Goal: Task Accomplishment & Management: Manage account settings

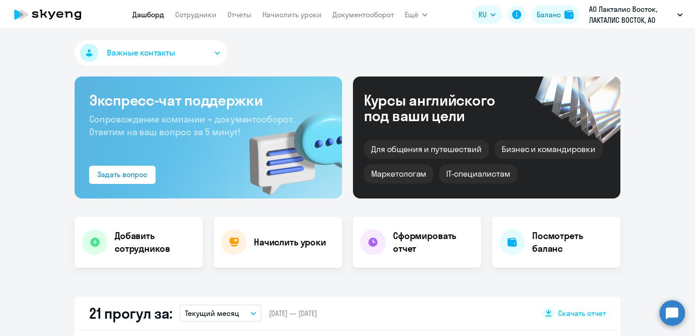
select select "30"
click at [201, 18] on link "Сотрудники" at bounding box center [195, 14] width 41 height 9
select select "30"
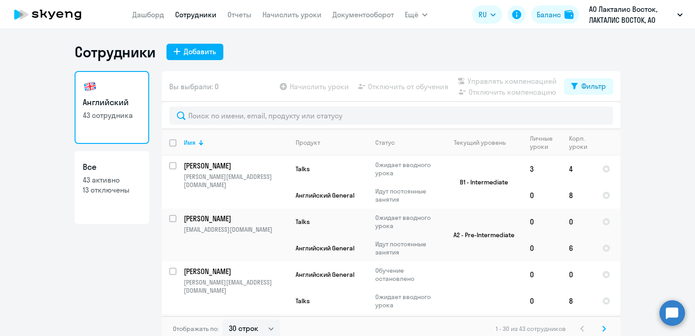
click at [113, 188] on p "13 отключены" at bounding box center [112, 190] width 58 height 10
select select "30"
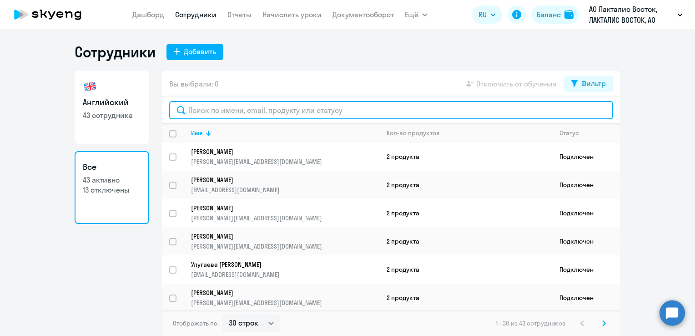
click at [199, 106] on input "text" at bounding box center [391, 110] width 444 height 18
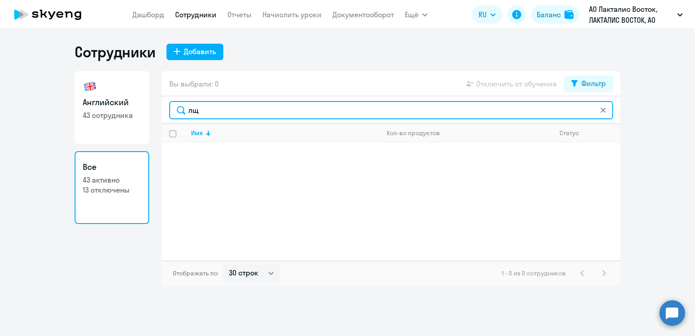
type input "л"
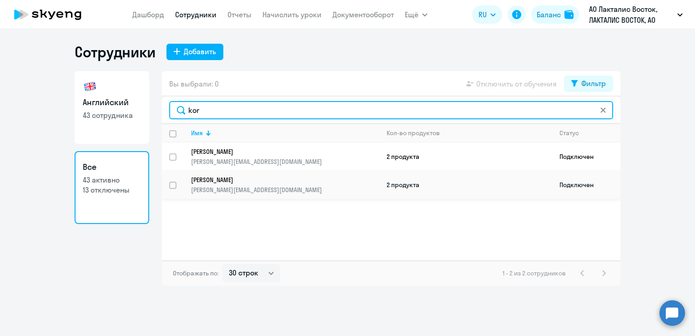
type input "kor"
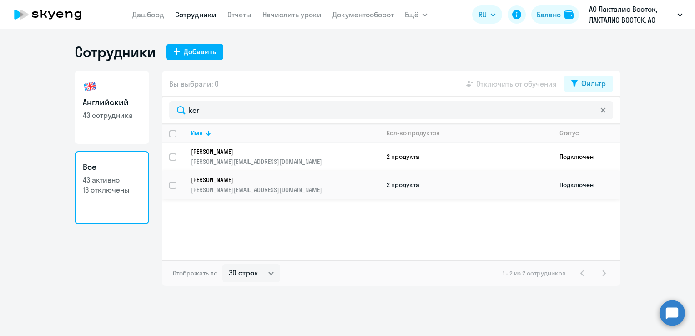
click at [200, 190] on p "[PERSON_NAME][EMAIL_ADDRESS][DOMAIN_NAME]" at bounding box center [285, 190] width 188 height 8
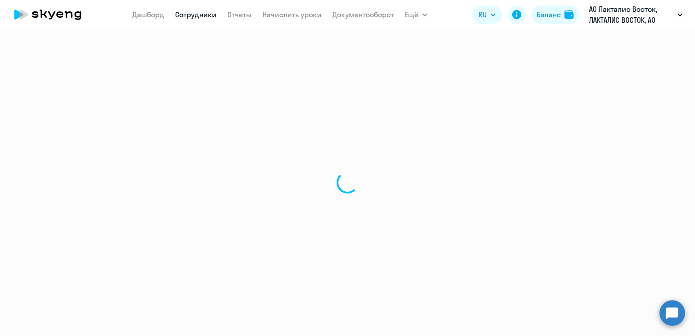
select select "english"
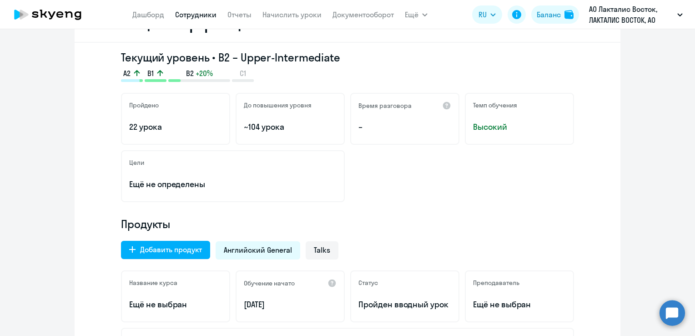
scroll to position [182, 0]
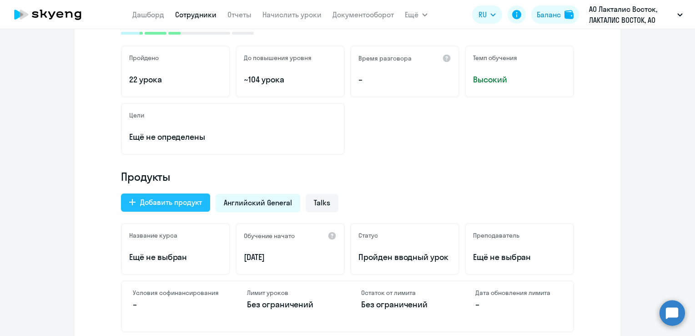
click at [195, 202] on div "Добавить продукт" at bounding box center [171, 202] width 62 height 11
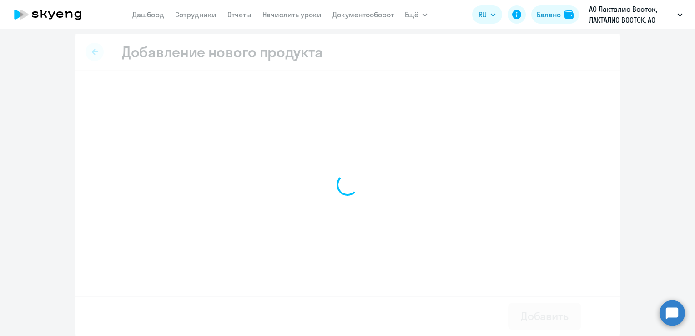
scroll to position [3, 0]
select select "english_adult_native_speaker"
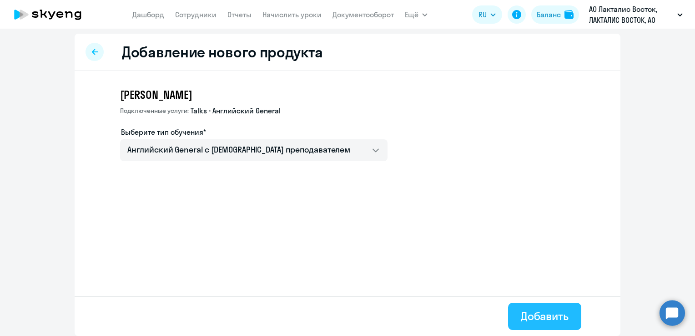
click at [517, 308] on button "Добавить" at bounding box center [544, 316] width 73 height 27
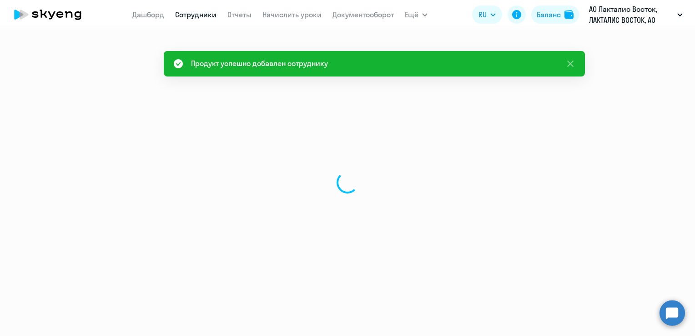
select select "english"
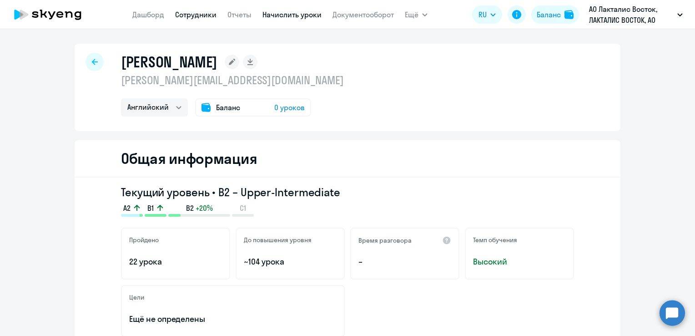
click at [293, 14] on link "Начислить уроки" at bounding box center [292, 14] width 59 height 9
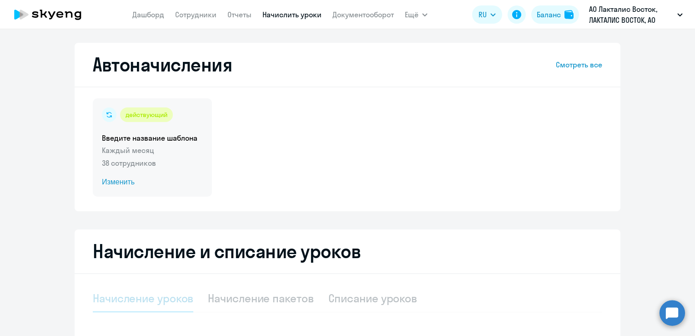
select select "10"
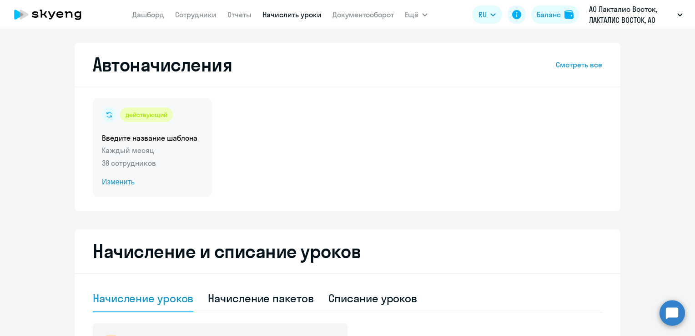
click at [115, 182] on span "Изменить" at bounding box center [152, 182] width 101 height 11
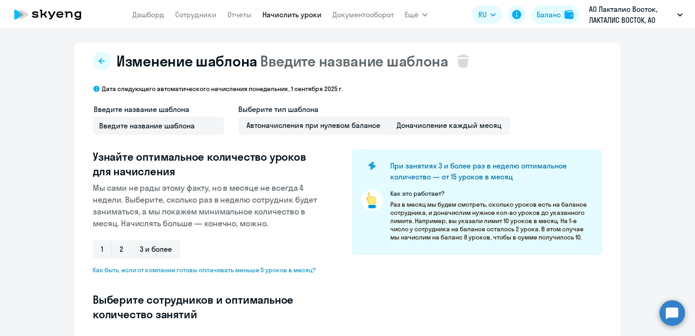
select select "10"
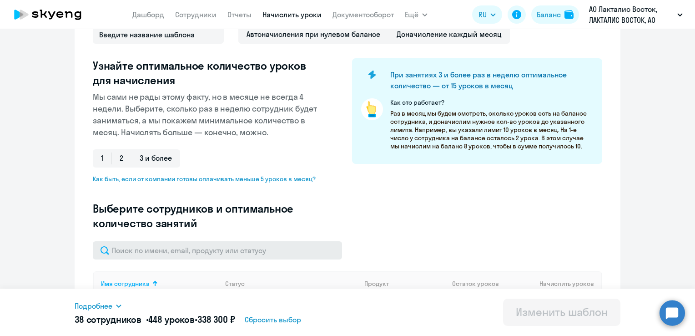
scroll to position [182, 0]
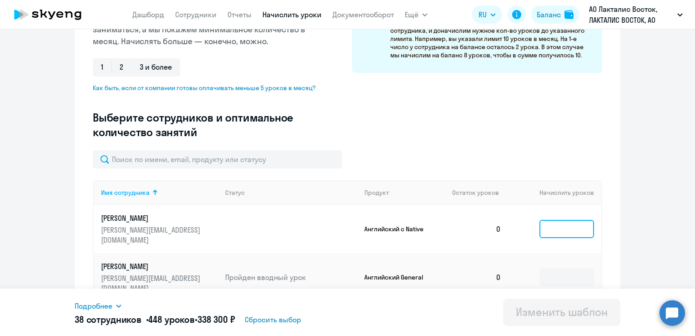
click at [570, 220] on input at bounding box center [567, 229] width 55 height 18
click at [557, 226] on input at bounding box center [567, 229] width 55 height 18
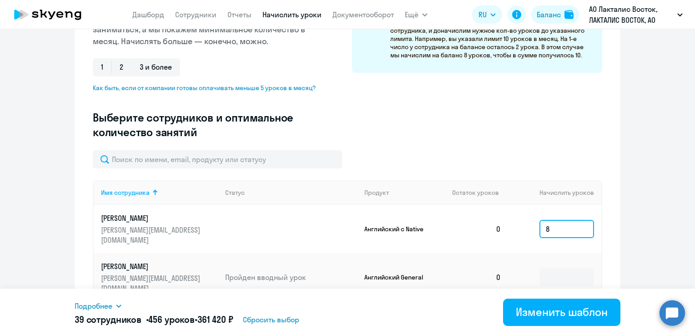
type input "8"
click at [618, 211] on ng-component "Изменение шаблона Введите название шаблона Дата следующего автоматического начи…" at bounding box center [347, 248] width 695 height 774
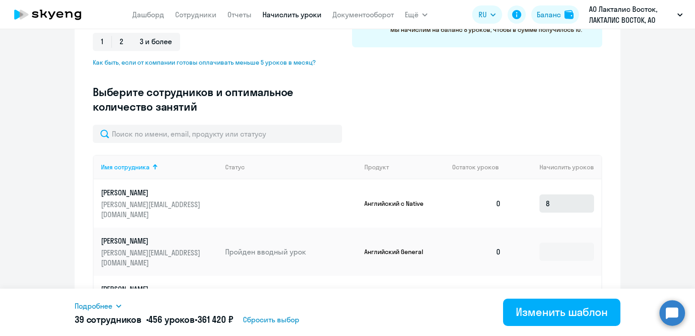
scroll to position [227, 0]
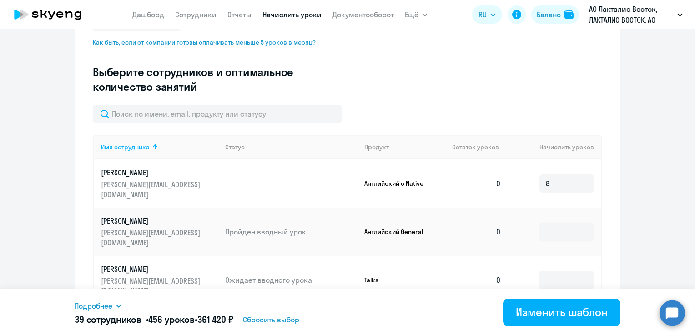
click at [561, 256] on td at bounding box center [555, 280] width 93 height 48
click at [561, 271] on input at bounding box center [567, 280] width 55 height 18
type input "4"
drag, startPoint x: 636, startPoint y: 211, endPoint x: 634, endPoint y: 215, distance: 5.1
click at [636, 212] on ng-component "Изменение шаблона Введите название шаблона Дата следующего автоматического начи…" at bounding box center [347, 202] width 695 height 774
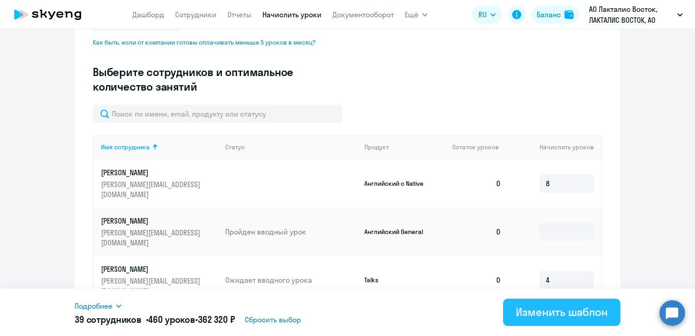
click at [573, 309] on div "Изменить шаблон" at bounding box center [562, 311] width 92 height 15
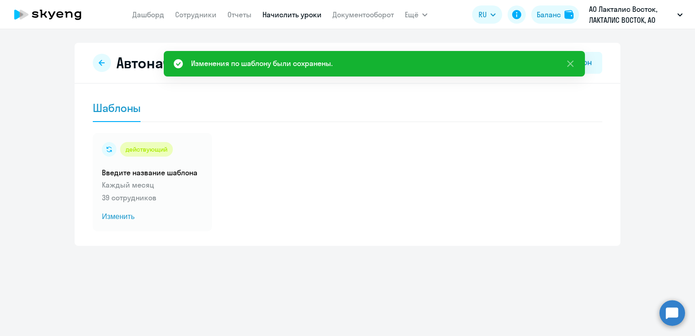
click at [303, 16] on link "Начислить уроки" at bounding box center [292, 14] width 59 height 9
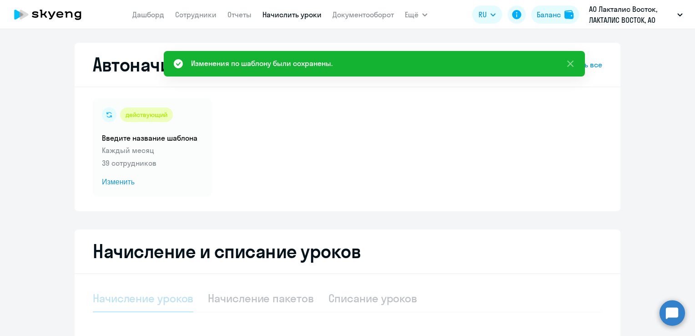
select select "10"
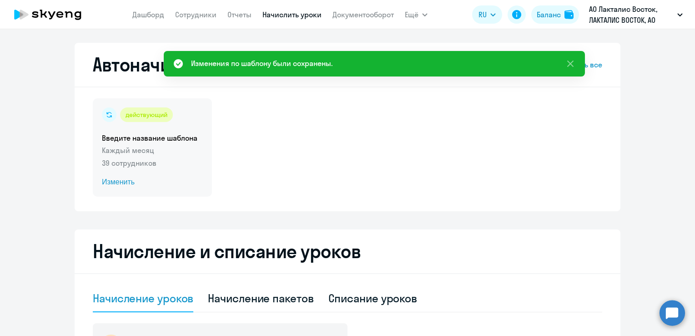
click at [118, 177] on div "действующий Введите название шаблона Каждый месяц 39 сотрудников Изменить" at bounding box center [152, 147] width 119 height 98
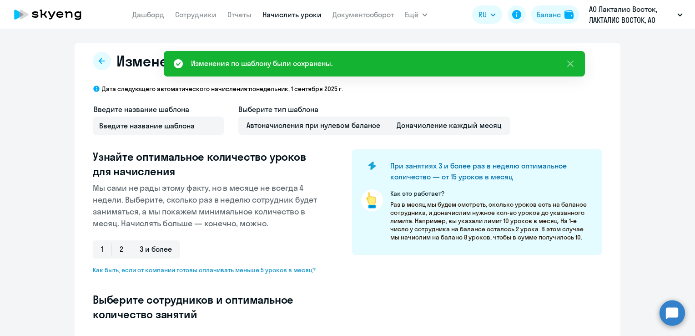
click at [119, 177] on h3 "Узнайте оптимальное количество уроков для начисления" at bounding box center [208, 163] width 230 height 29
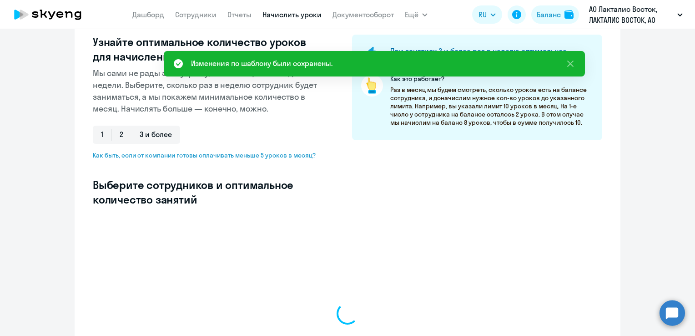
scroll to position [227, 0]
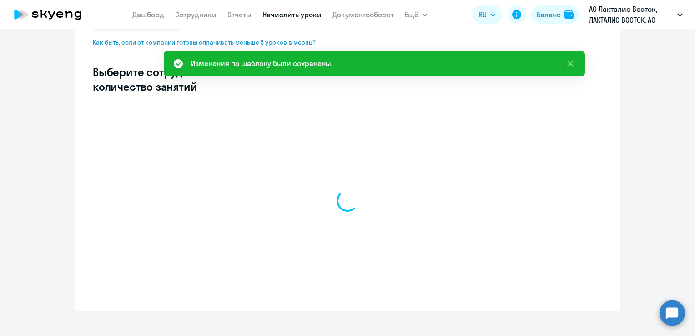
select select "10"
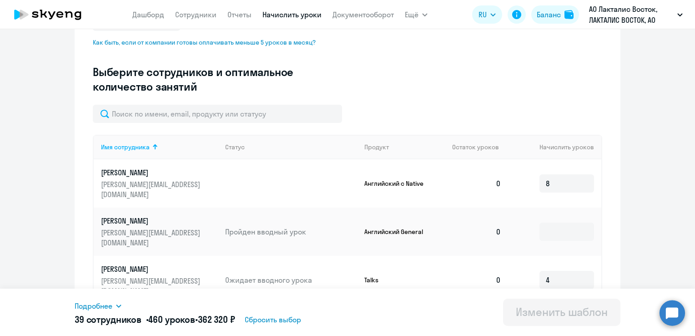
scroll to position [0, 0]
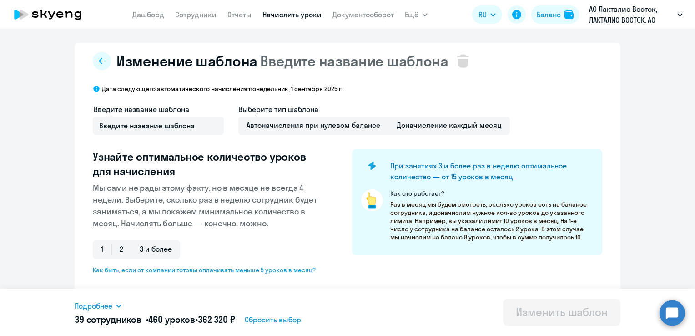
click at [282, 13] on link "Начислить уроки" at bounding box center [292, 14] width 59 height 9
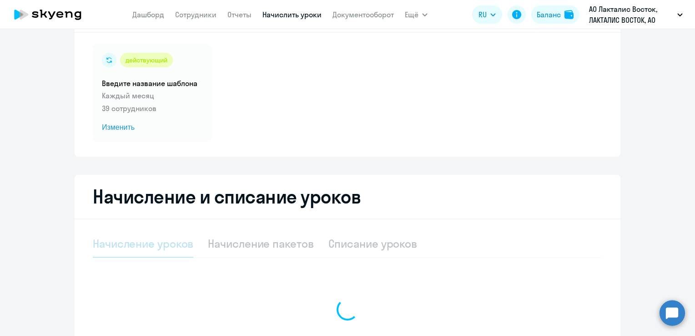
select select "10"
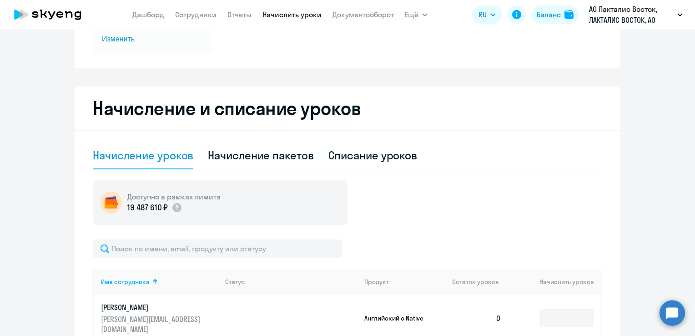
scroll to position [227, 0]
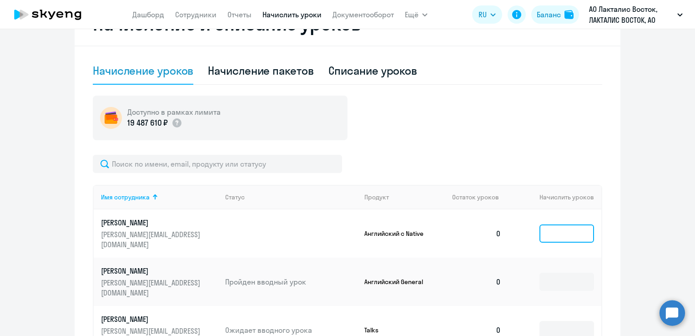
click at [561, 225] on input at bounding box center [567, 233] width 55 height 18
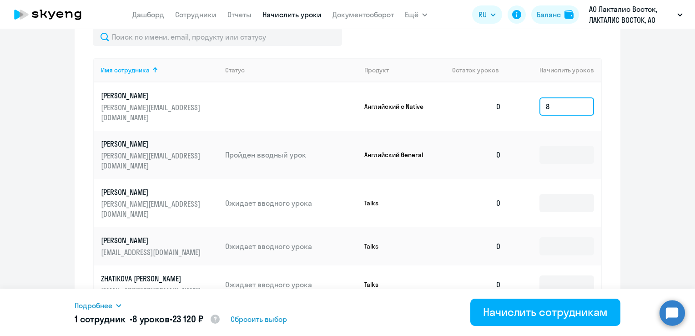
scroll to position [364, 0]
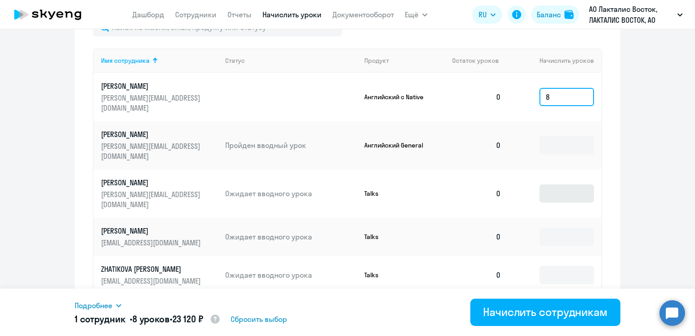
type input "8"
click at [551, 184] on input at bounding box center [567, 193] width 55 height 18
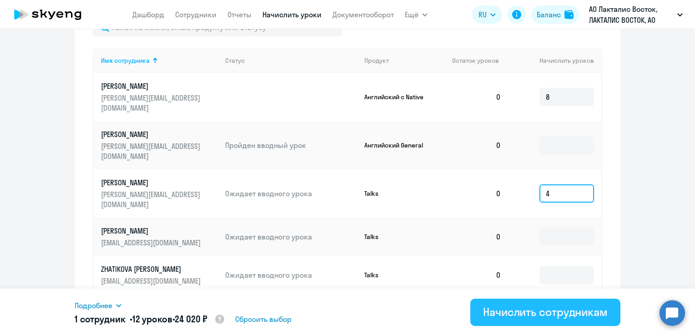
type input "4"
click at [533, 314] on div "Начислить сотрудникам" at bounding box center [545, 311] width 125 height 15
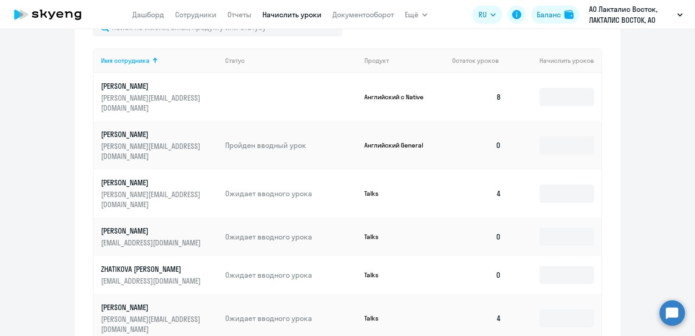
click at [528, 170] on td at bounding box center [555, 193] width 93 height 48
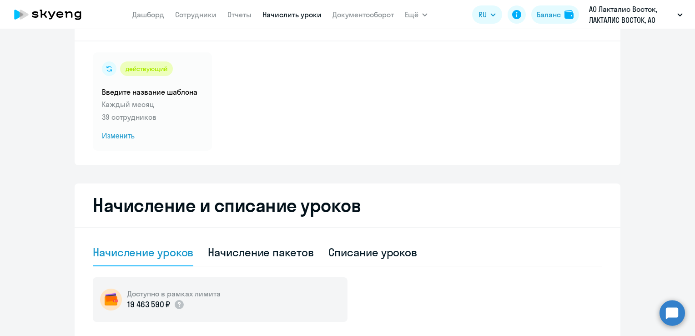
scroll to position [45, 0]
click at [367, 259] on div "Списание уроков" at bounding box center [373, 252] width 89 height 15
select select "10"
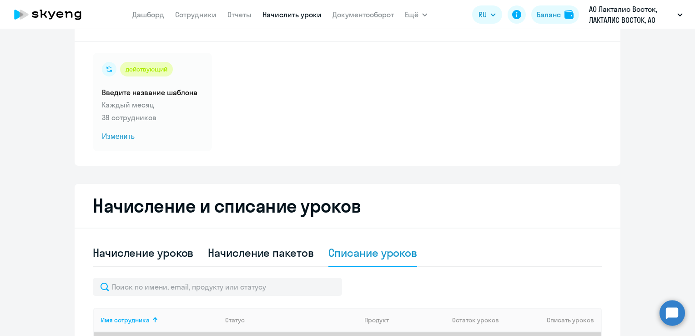
scroll to position [318, 0]
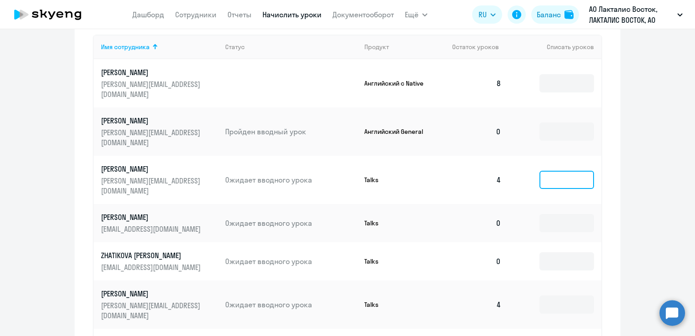
click at [548, 171] on input at bounding box center [567, 180] width 55 height 18
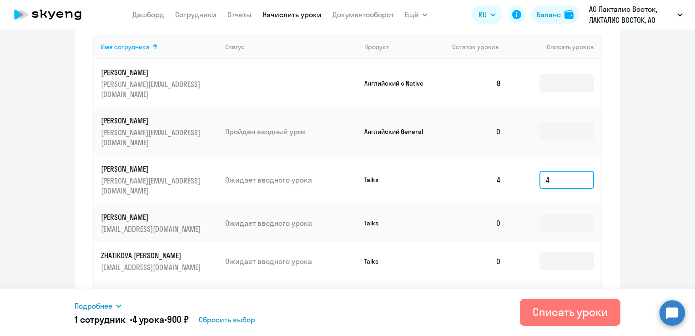
type input "4"
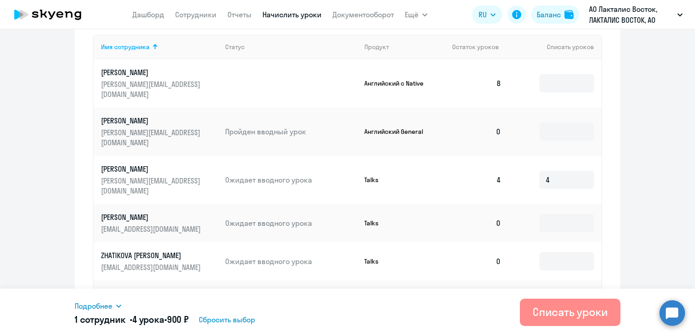
click at [571, 324] on button "Списать уроки" at bounding box center [570, 311] width 101 height 27
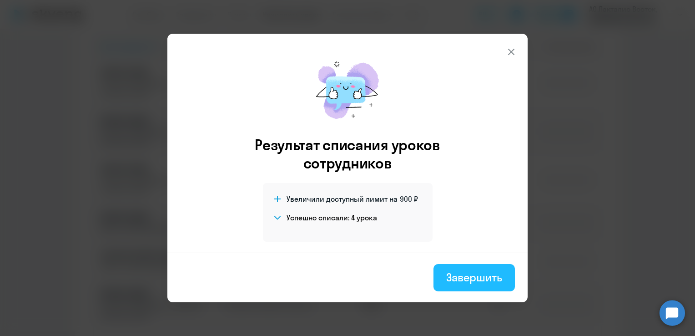
click at [483, 279] on div "Завершить" at bounding box center [474, 277] width 56 height 15
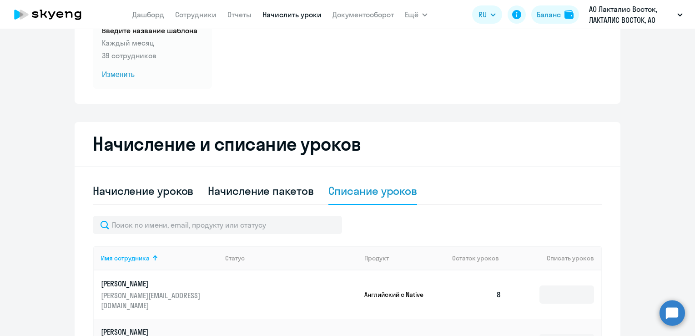
scroll to position [0, 0]
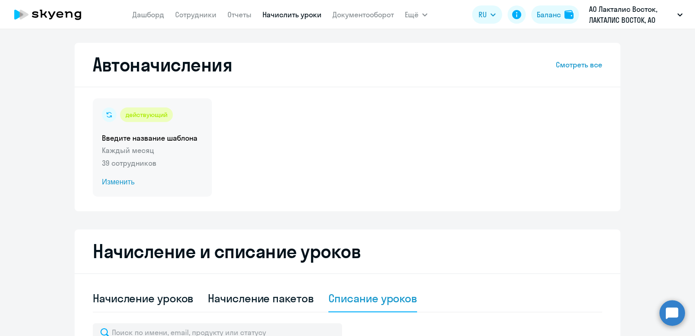
click at [116, 186] on span "Изменить" at bounding box center [152, 182] width 101 height 11
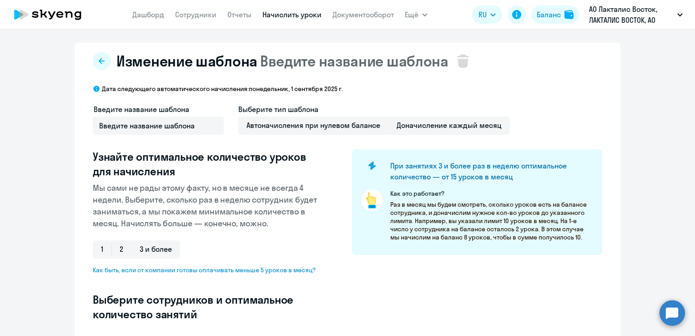
scroll to position [239, 0]
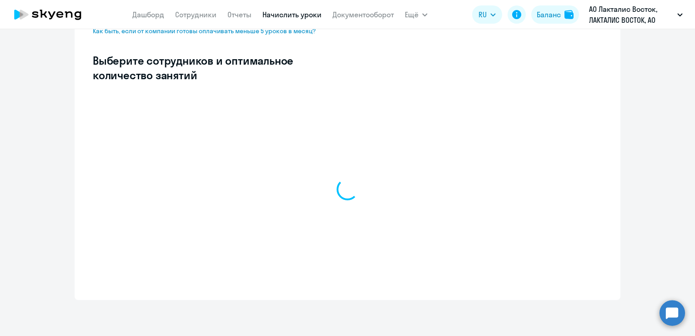
select select "10"
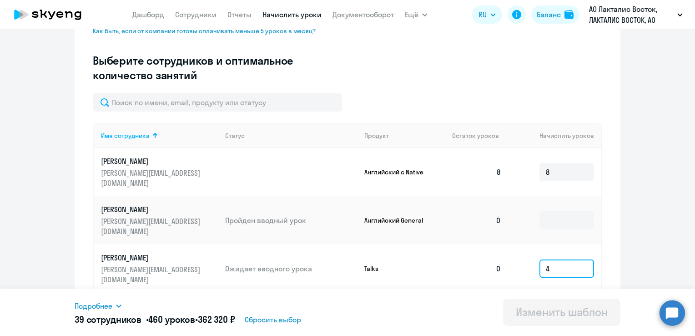
click at [571, 259] on input "4" at bounding box center [567, 268] width 55 height 18
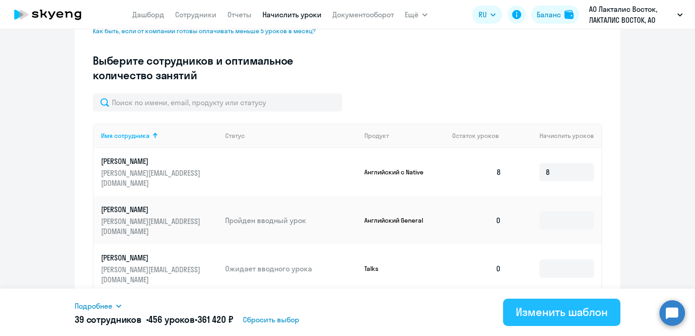
click at [561, 312] on div "Изменить шаблон" at bounding box center [562, 311] width 92 height 15
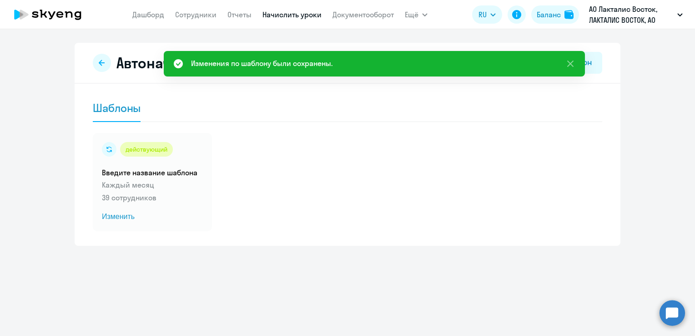
click at [199, 8] on nav "[PERSON_NAME] Отчеты Начислить уроки Документооборот" at bounding box center [263, 14] width 262 height 18
click at [199, 11] on link "Сотрудники" at bounding box center [195, 14] width 41 height 9
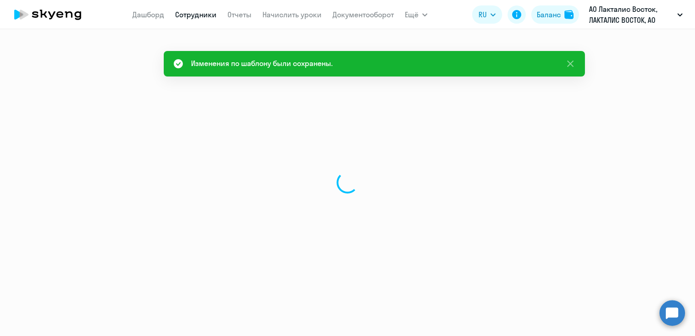
select select "30"
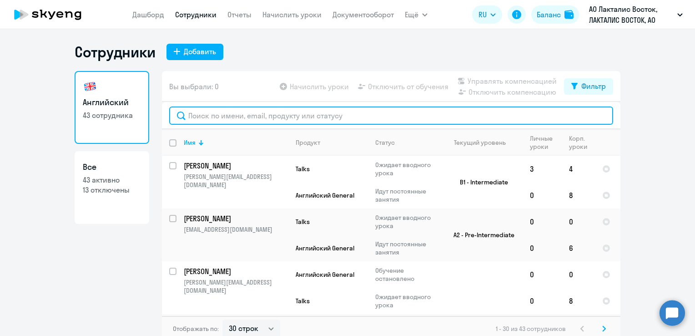
click at [206, 112] on input "text" at bounding box center [391, 115] width 444 height 18
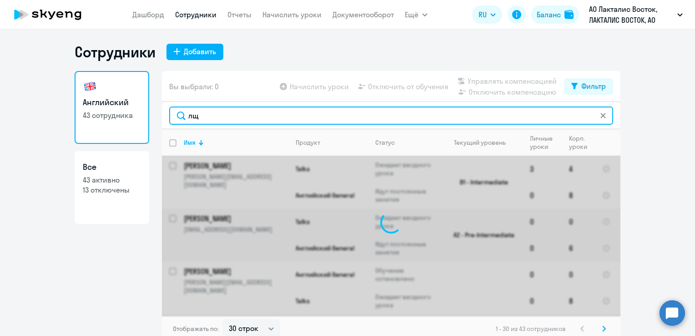
type input "л"
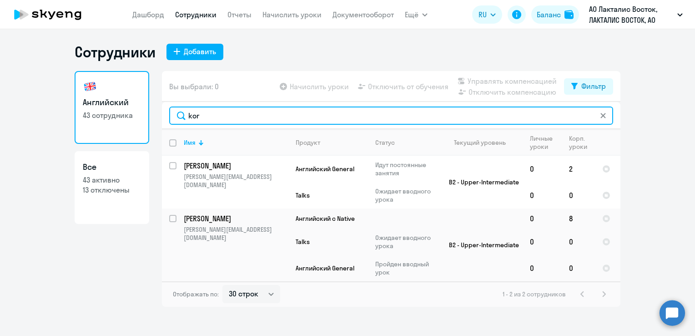
type input "kor"
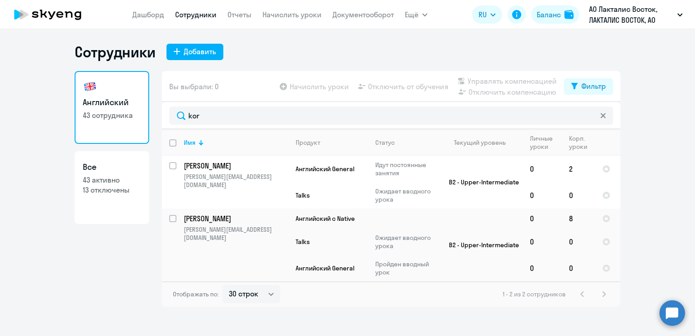
click at [191, 12] on link "Сотрудники" at bounding box center [195, 14] width 41 height 9
